Goal: Entertainment & Leisure: Browse casually

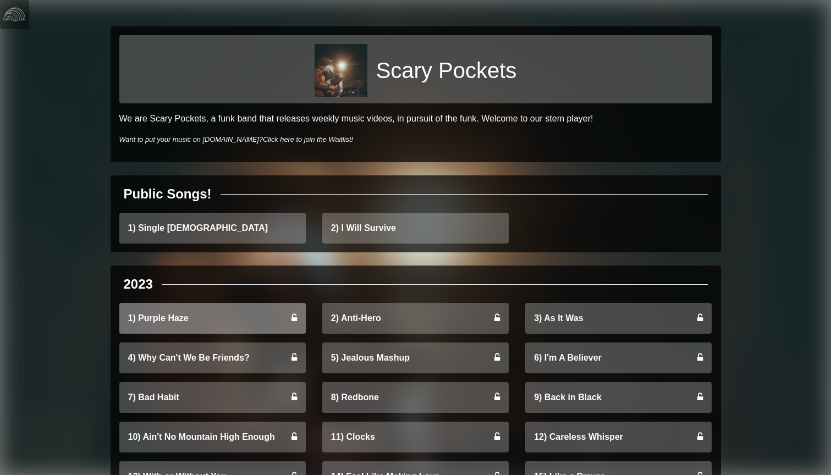
click at [189, 316] on link "1) Purple Haze" at bounding box center [212, 318] width 186 height 31
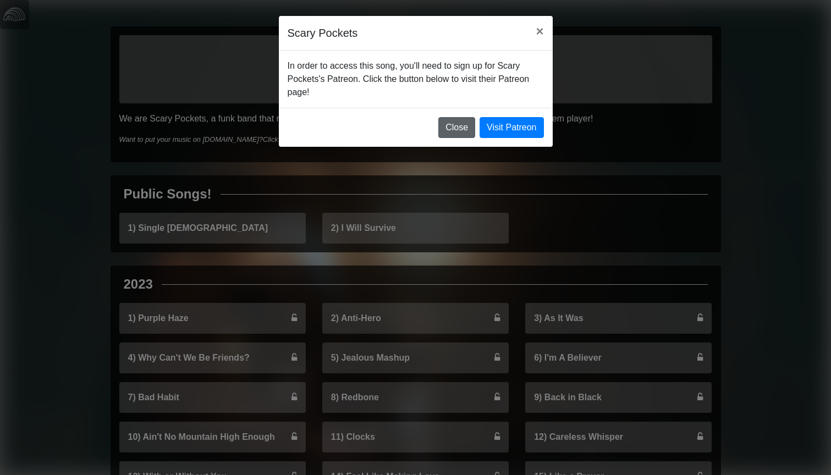
click at [450, 129] on button "Close" at bounding box center [456, 127] width 37 height 21
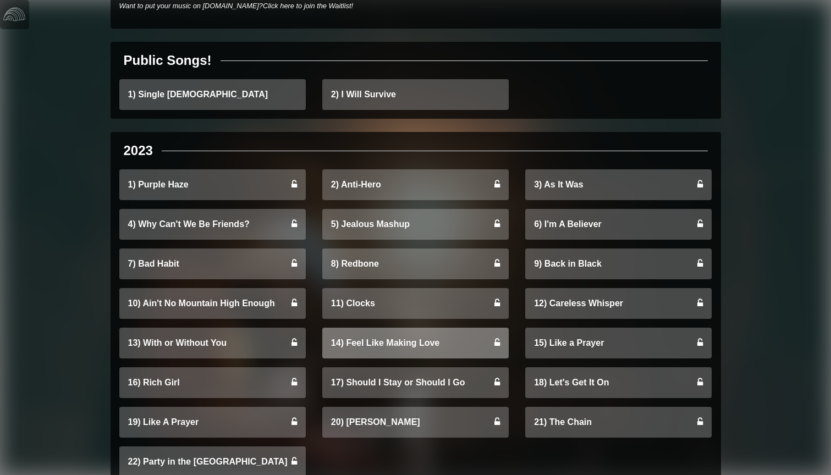
scroll to position [135, 0]
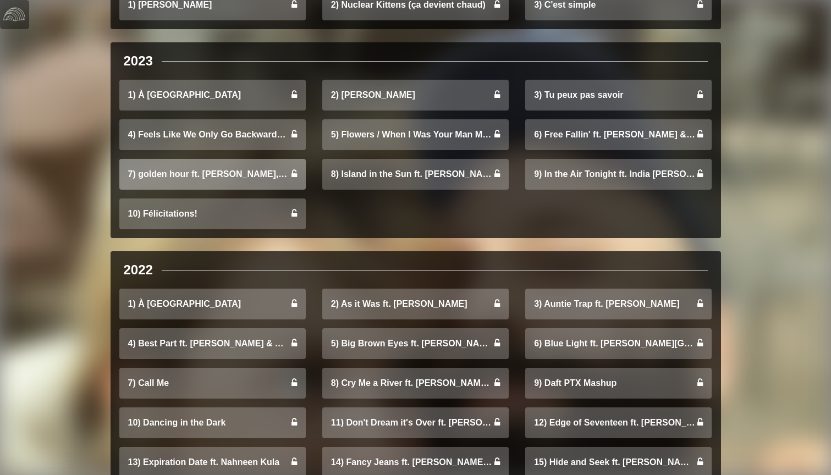
scroll to position [539, 0]
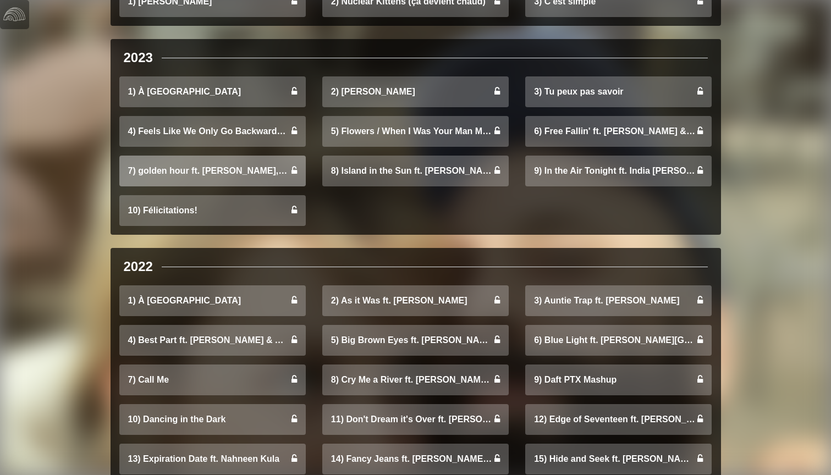
click at [223, 179] on link "7) golden hour ft. [PERSON_NAME], [PERSON_NAME], & [PERSON_NAME]" at bounding box center [212, 171] width 186 height 31
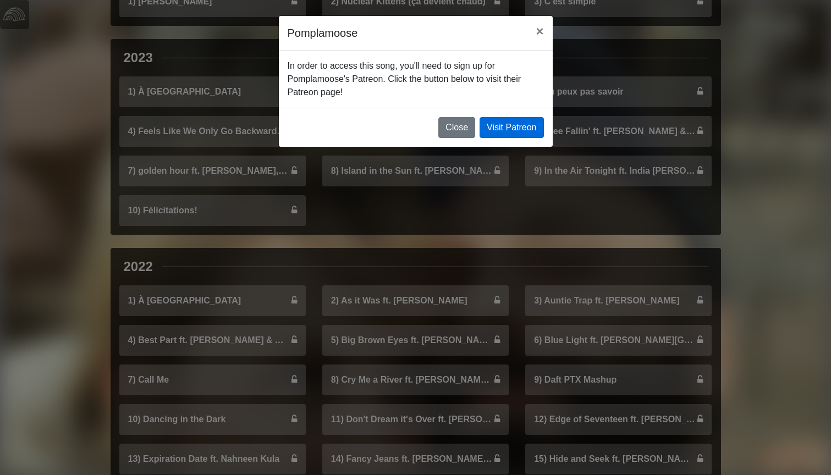
click at [521, 129] on link "Visit Patreon" at bounding box center [511, 127] width 64 height 21
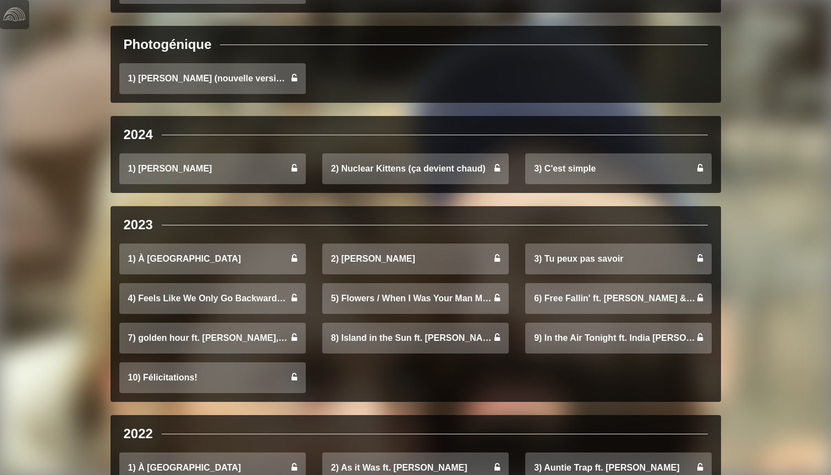
scroll to position [421, 0]
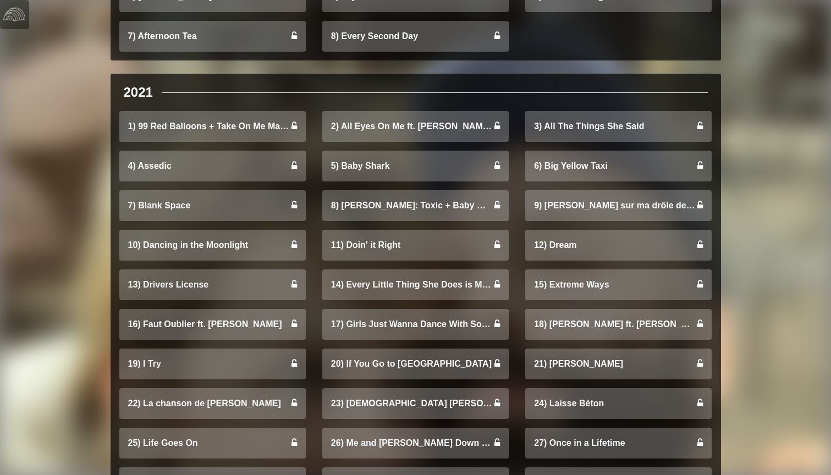
scroll to position [1055, 0]
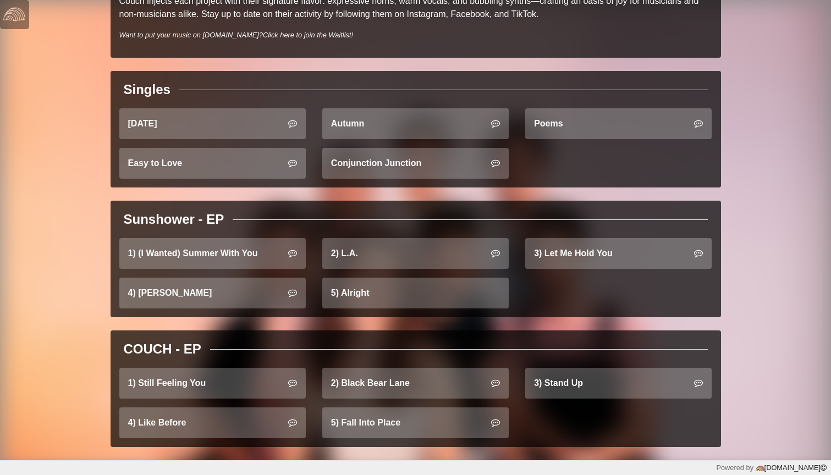
scroll to position [341, 0]
